Goal: Task Accomplishment & Management: Manage account settings

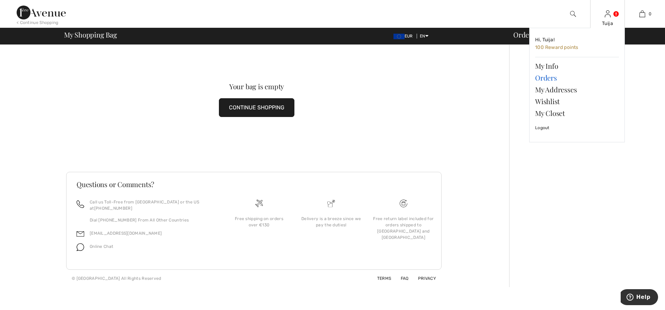
click at [548, 77] on link "Orders" at bounding box center [578, 78] width 84 height 12
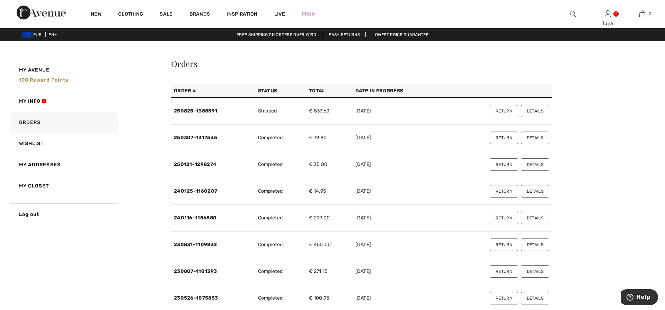
click at [497, 110] on button "Return" at bounding box center [504, 111] width 28 height 12
click at [504, 108] on button "Return" at bounding box center [504, 111] width 28 height 12
click at [534, 111] on button "Details" at bounding box center [535, 111] width 28 height 12
